Goal: Task Accomplishment & Management: Manage account settings

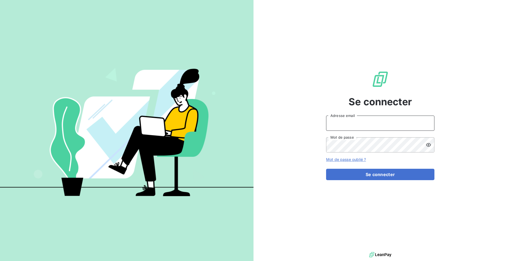
click at [367, 122] on input "Adresse email" at bounding box center [380, 122] width 108 height 15
type input "[EMAIL_ADDRESS][DOMAIN_NAME]"
click at [326, 168] on button "Se connecter" at bounding box center [380, 173] width 108 height 11
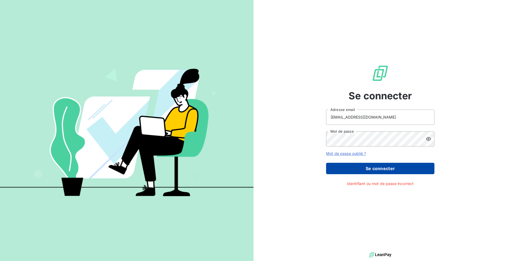
click at [366, 170] on button "Se connecter" at bounding box center [380, 167] width 108 height 11
click at [431, 137] on icon at bounding box center [428, 138] width 5 height 5
click at [291, 139] on div "Se connecter [EMAIL_ADDRESS][DOMAIN_NAME] Adresse email Mot de passe Mot de pas…" at bounding box center [379, 125] width 253 height 250
click at [355, 167] on button "Se connecter" at bounding box center [380, 167] width 108 height 11
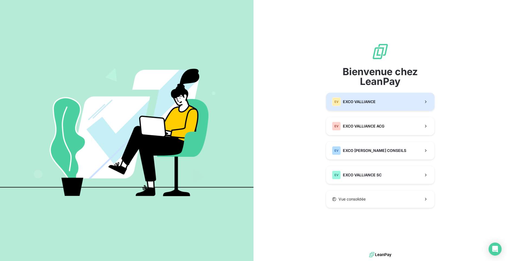
click at [357, 106] on button "EV EXCO VALLIANCE" at bounding box center [380, 102] width 108 height 18
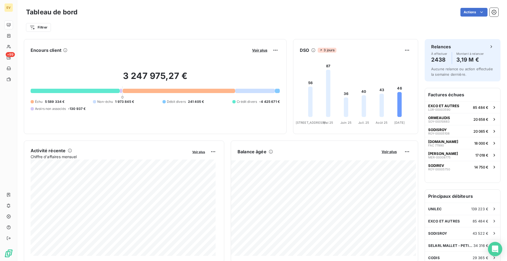
click at [493, 245] on div "Open Intercom Messenger" at bounding box center [495, 249] width 14 height 14
